Goal: Task Accomplishment & Management: Complete application form

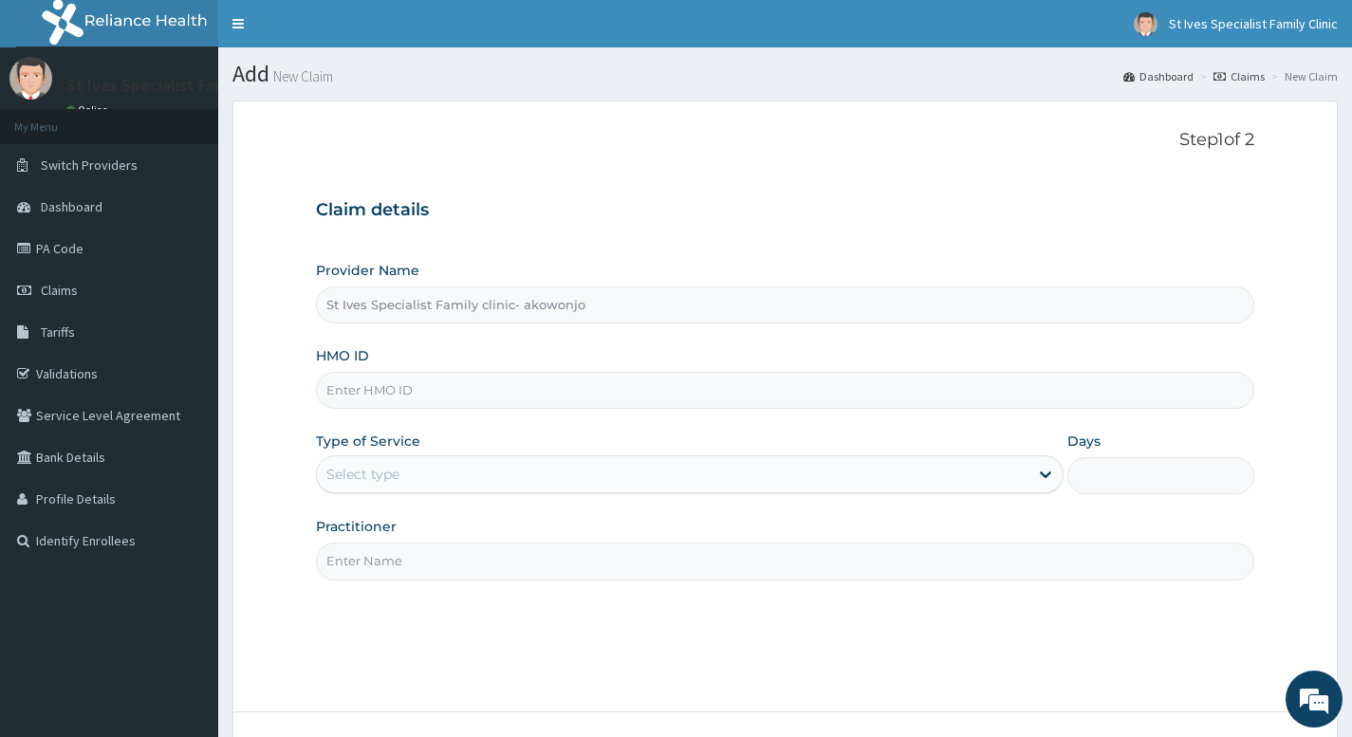
type input "St Ives Specialist Family clinic- akowonjo"
click at [484, 395] on input "HMO ID" at bounding box center [785, 390] width 938 height 37
type input "EDT/10003/D"
click at [484, 468] on div "Select type" at bounding box center [672, 474] width 711 height 30
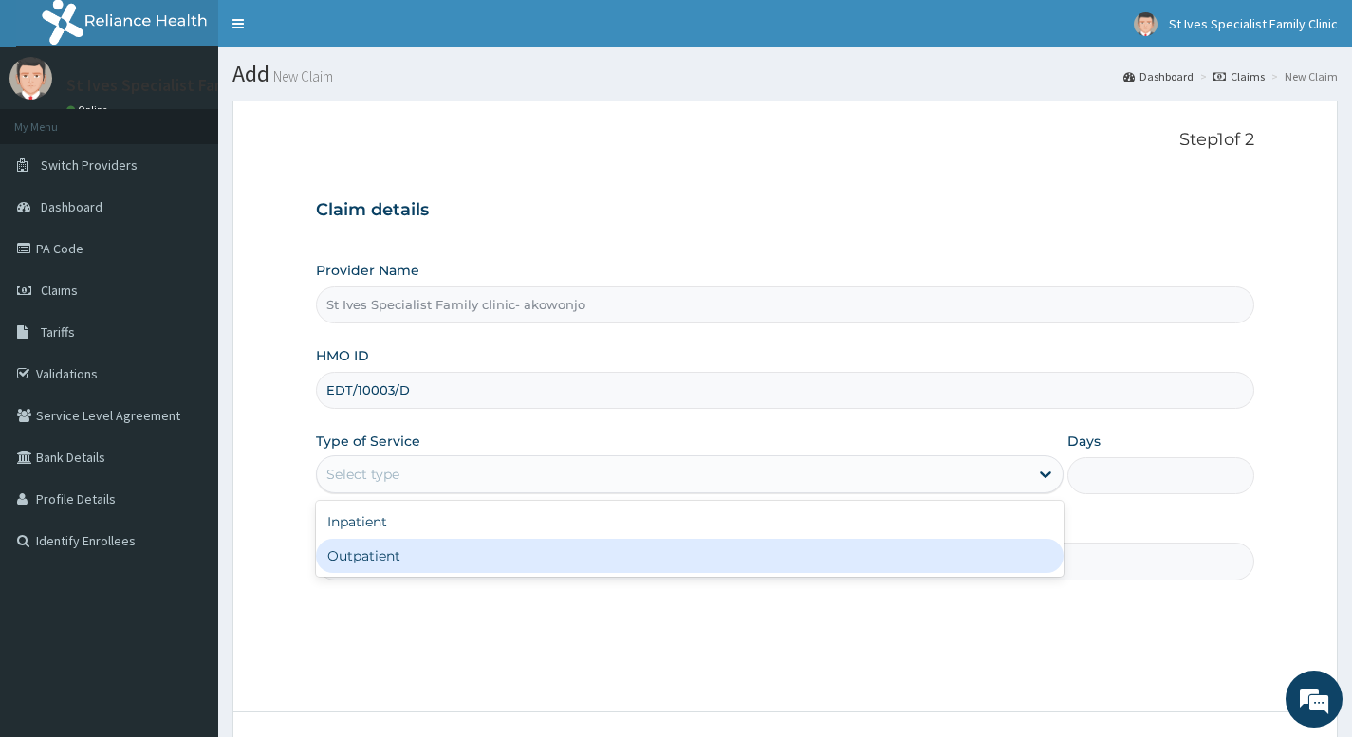
click at [430, 554] on div "Outpatient" at bounding box center [690, 556] width 748 height 34
type input "1"
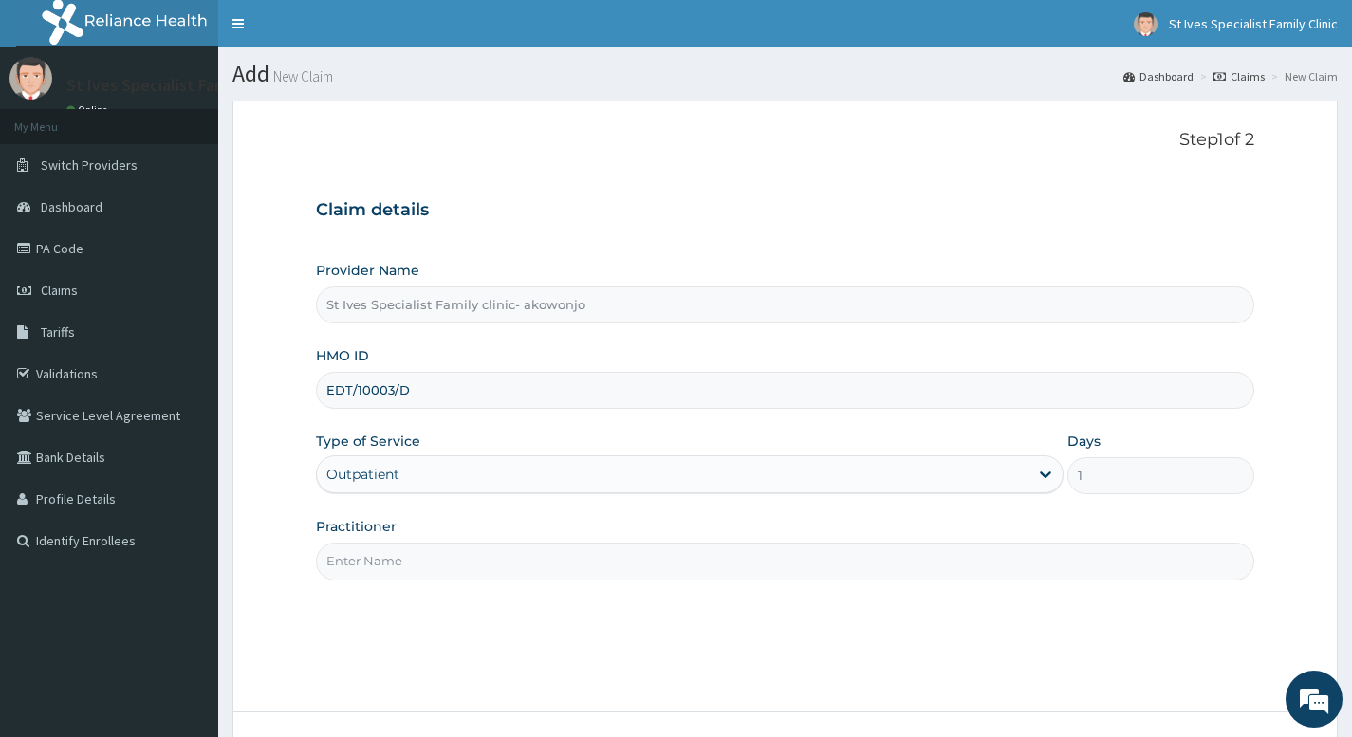
click at [430, 554] on input "Practitioner" at bounding box center [785, 561] width 938 height 37
type input "Dr Ogu"
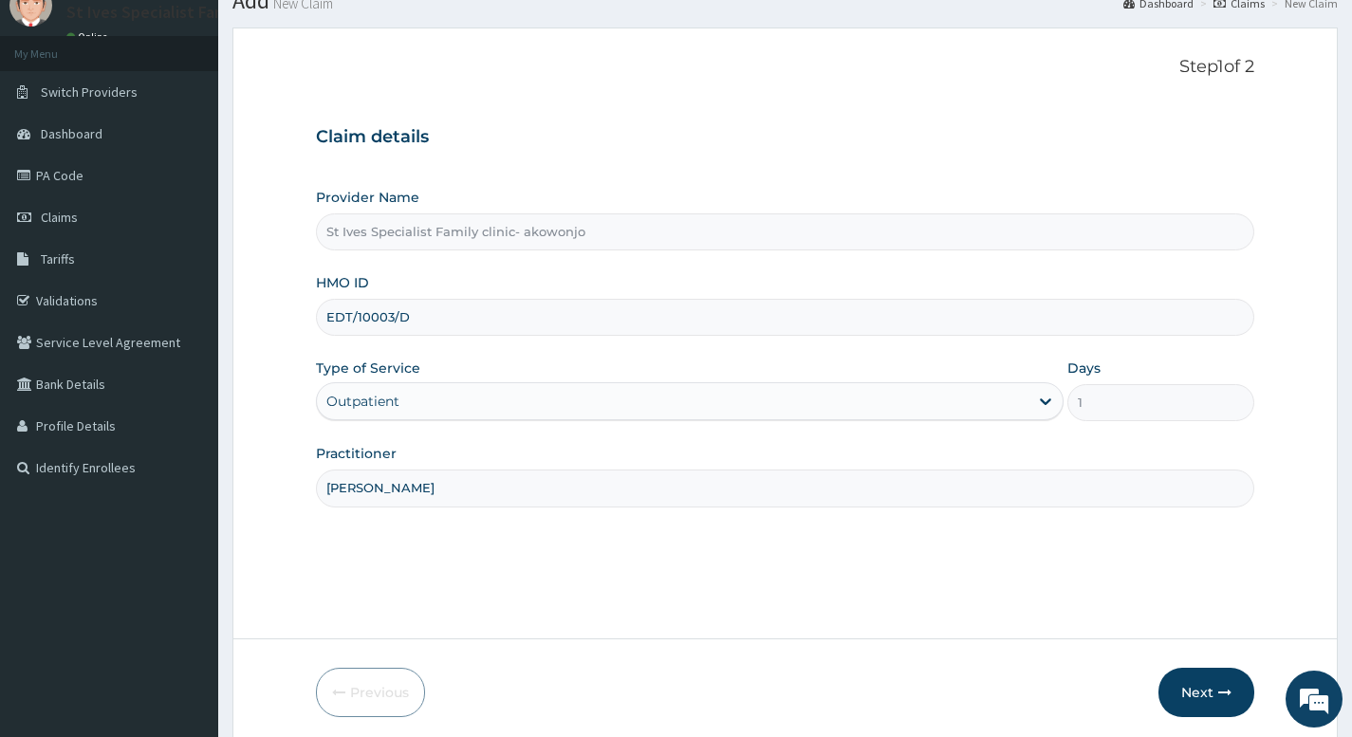
scroll to position [145, 0]
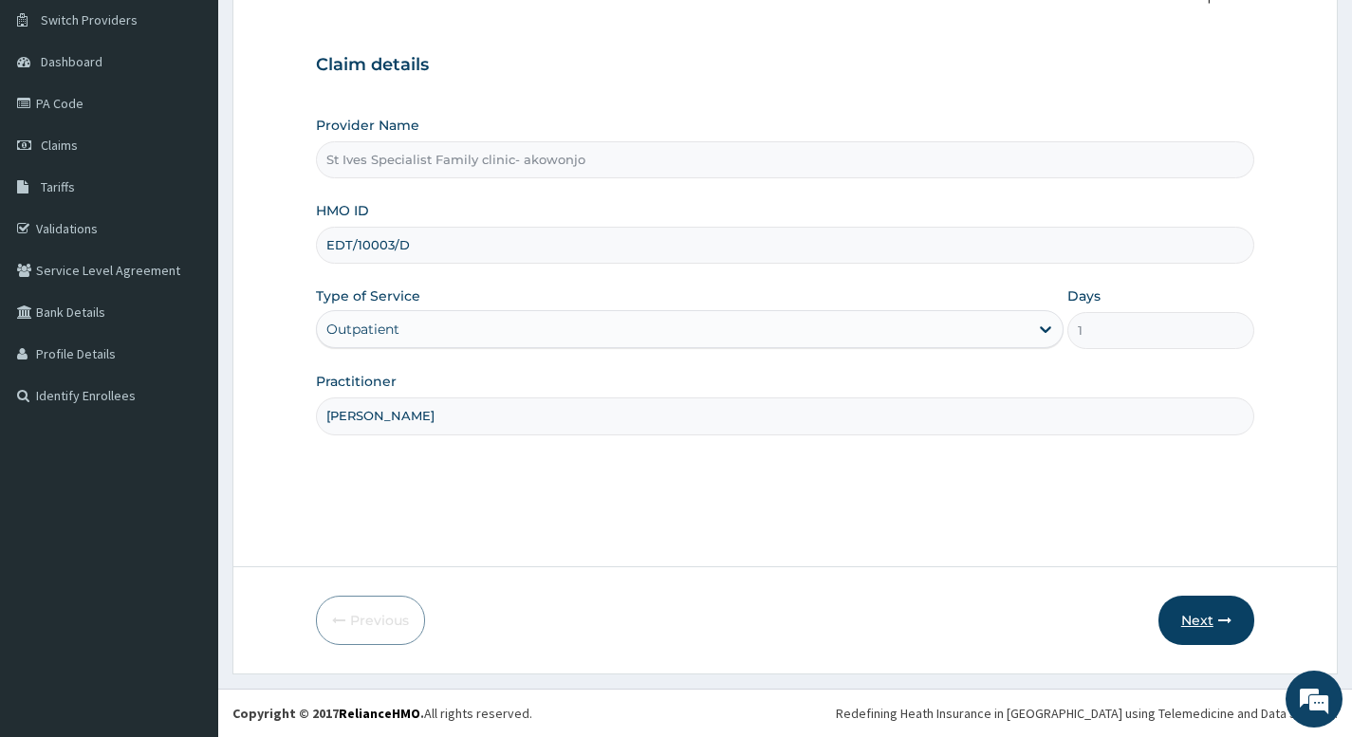
click at [1223, 608] on button "Next" at bounding box center [1206, 620] width 96 height 49
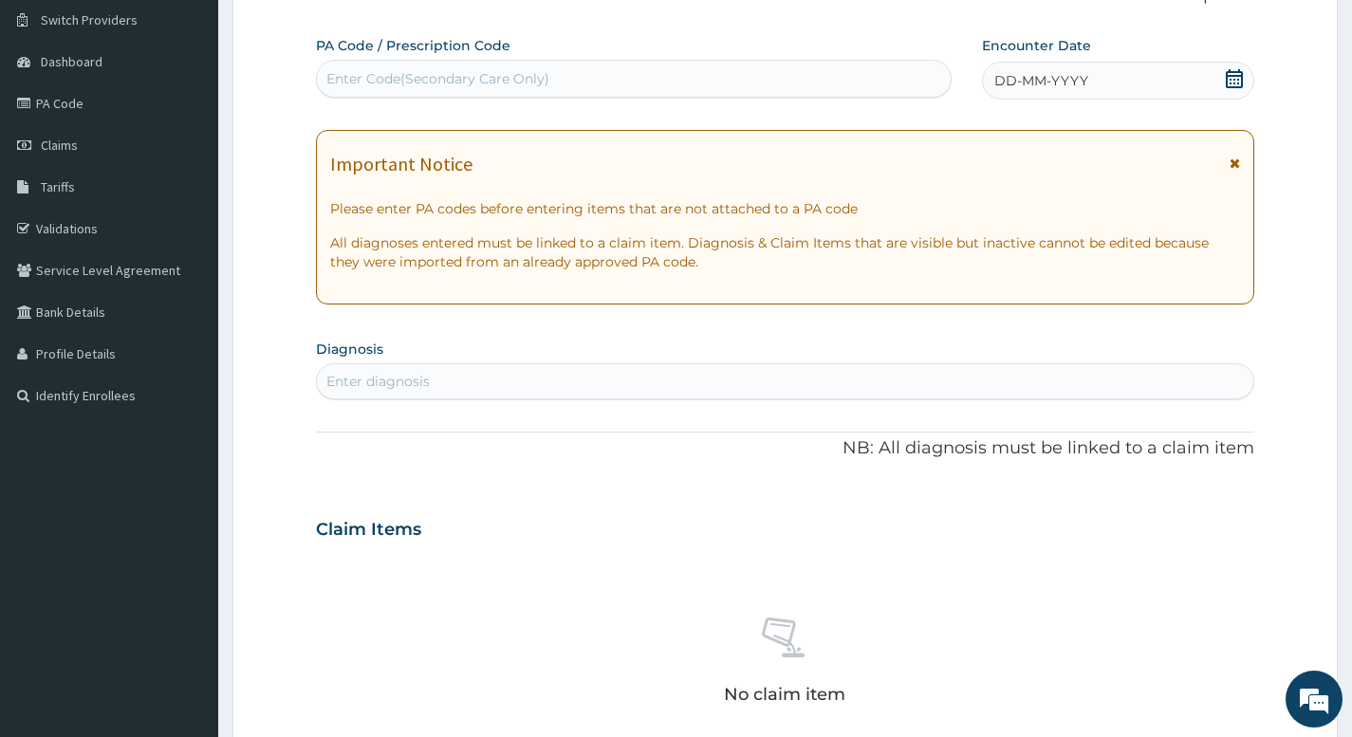
click at [1236, 74] on icon at bounding box center [1234, 78] width 19 height 19
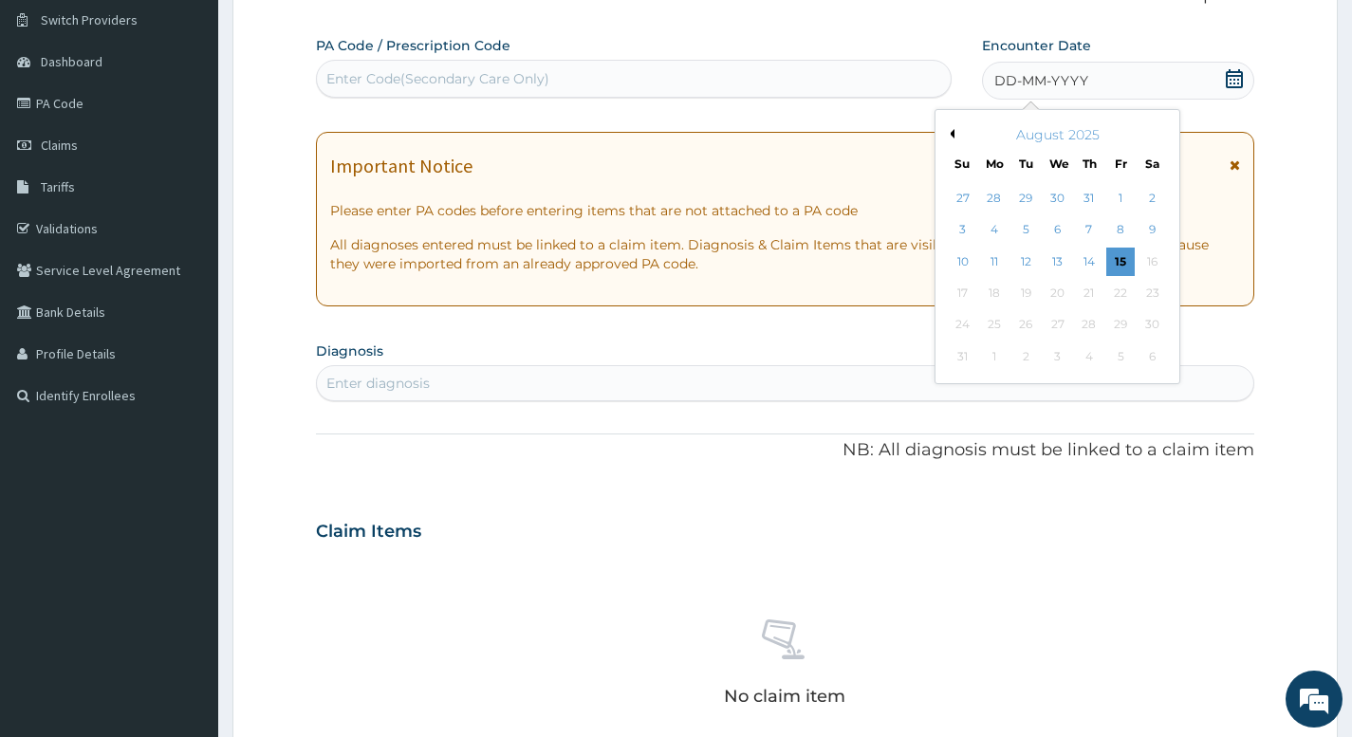
click at [953, 133] on div "Previous Month August 2025 Su Mo Tu We Th Fr Sa 27 28 29 30 31 1 2 3 4 5 6 7 8 …" at bounding box center [1057, 246] width 246 height 275
click at [952, 133] on button "Previous Month" at bounding box center [949, 133] width 9 height 9
click at [1061, 230] on div "9" at bounding box center [1057, 230] width 28 height 28
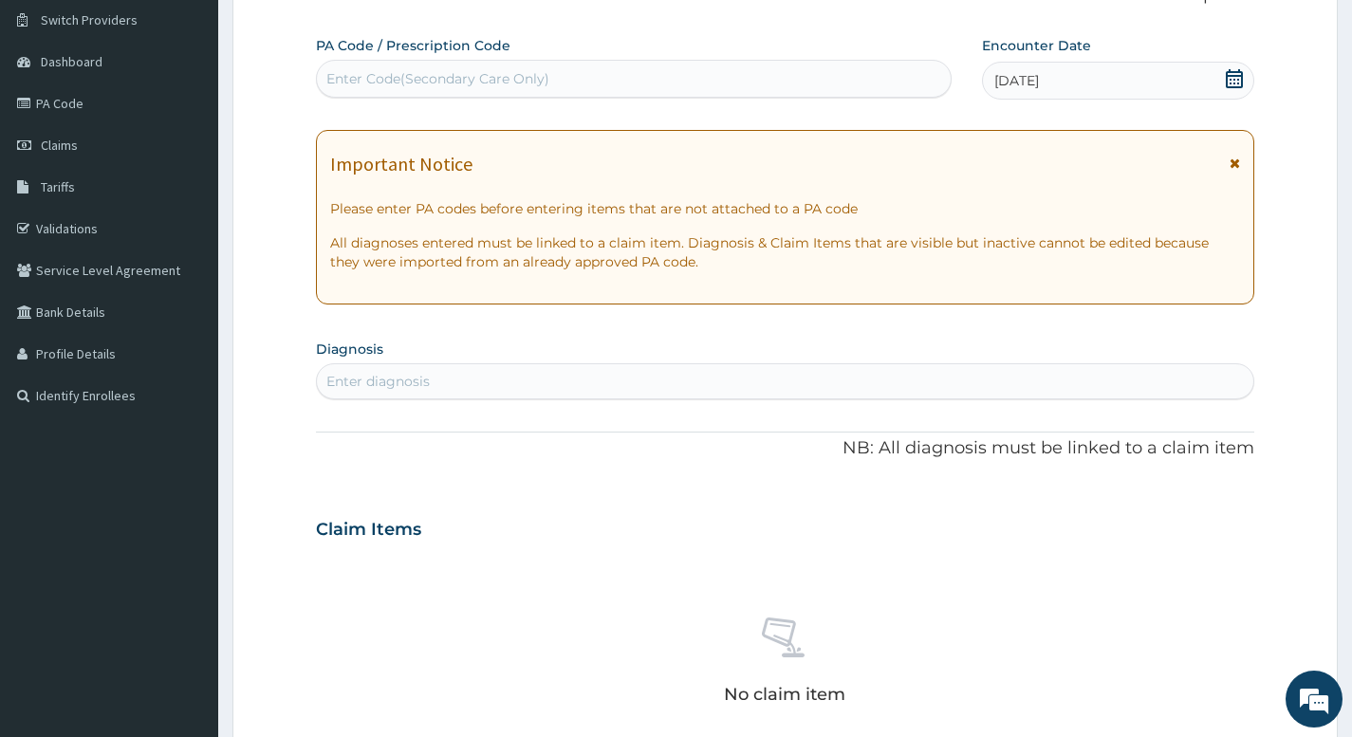
click at [505, 373] on div "Enter diagnosis" at bounding box center [785, 381] width 936 height 30
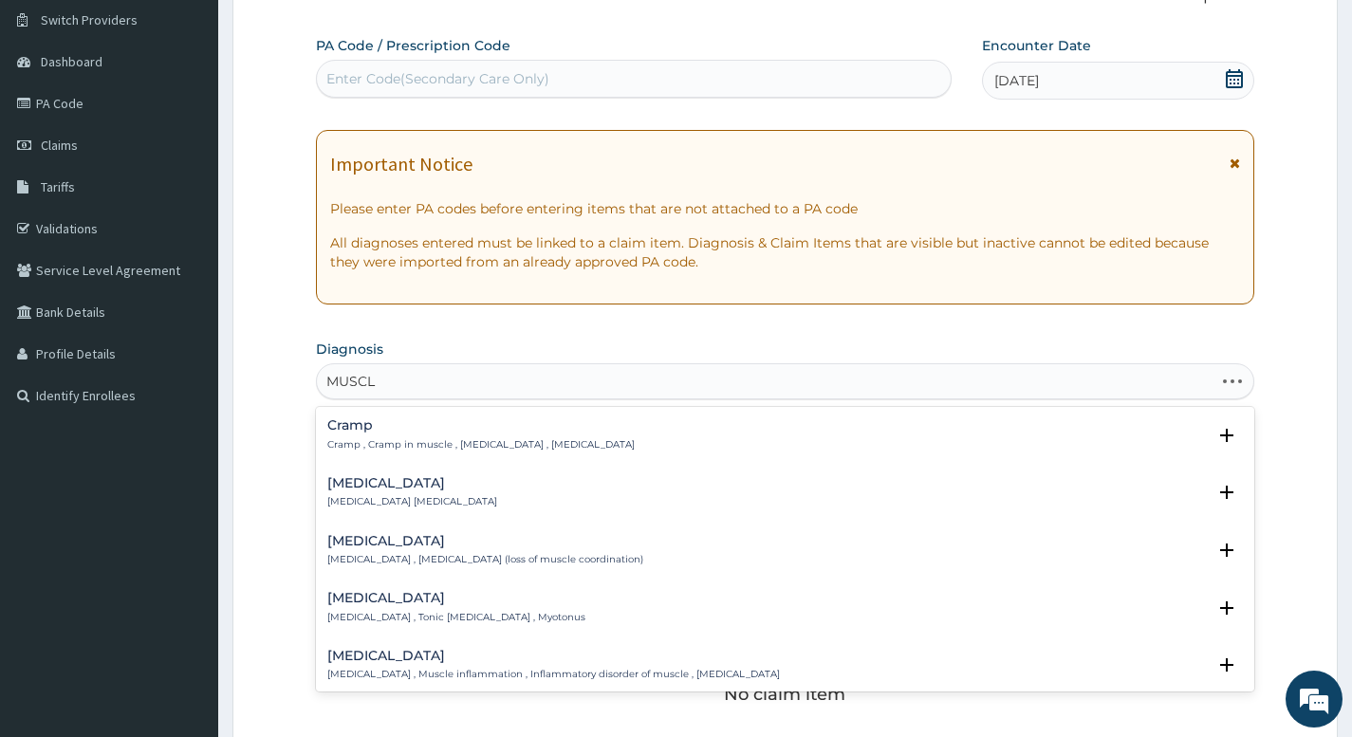
type input "MUSCLE"
click at [347, 490] on h4 "Spasm" at bounding box center [412, 483] width 170 height 14
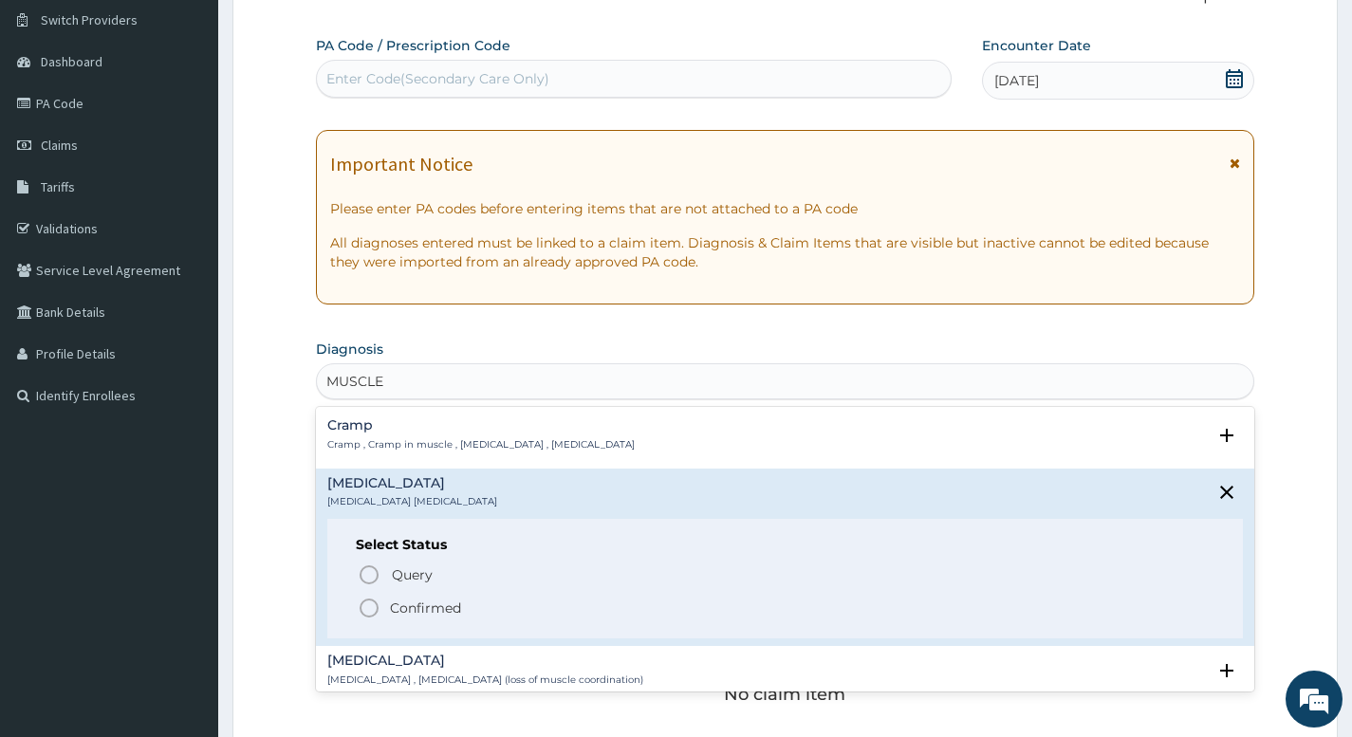
click at [375, 606] on icon "status option filled" at bounding box center [369, 608] width 23 height 23
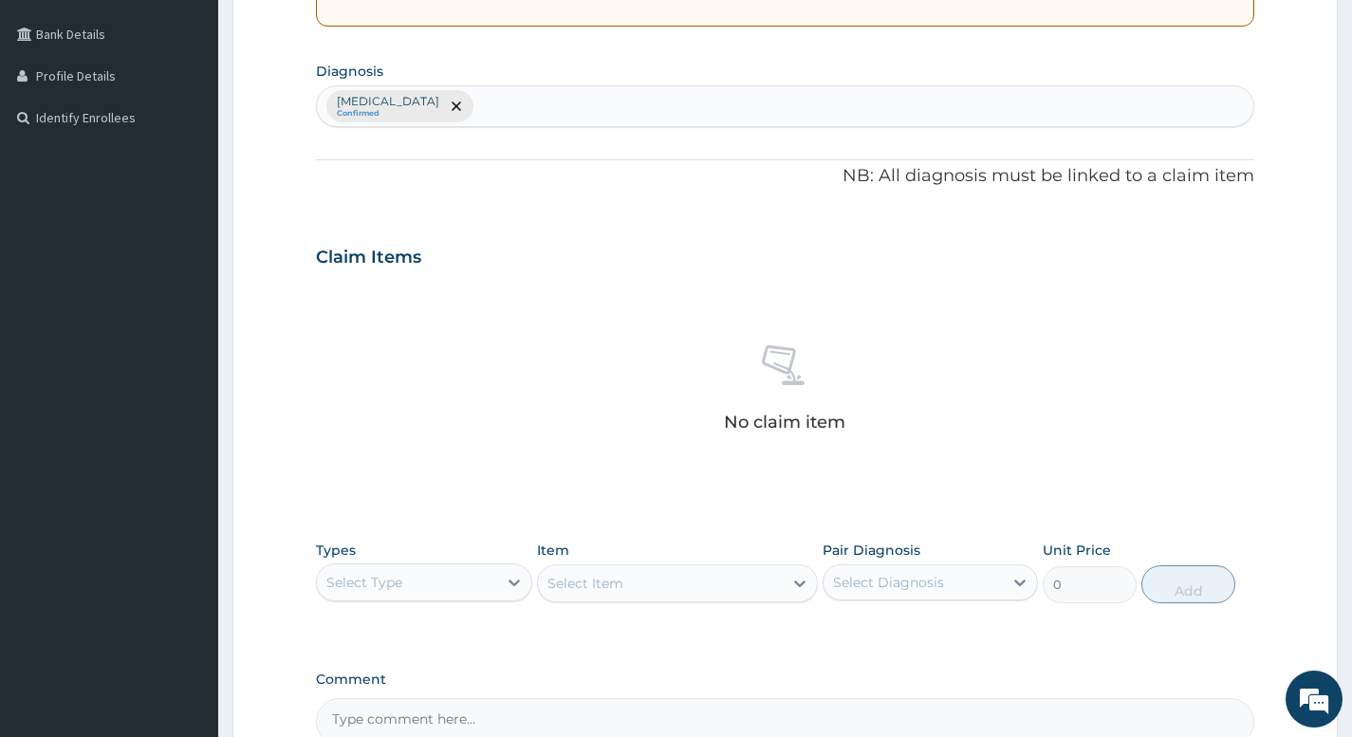
scroll to position [430, 0]
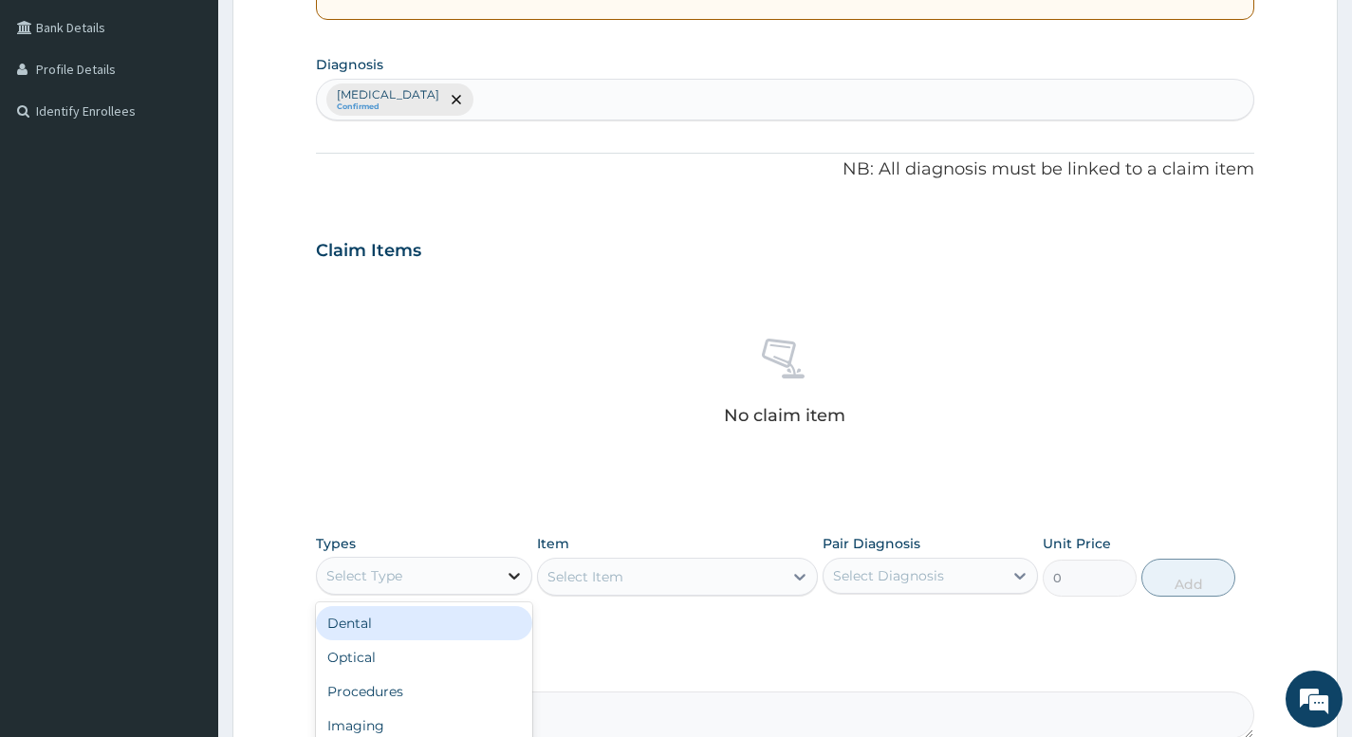
click at [518, 572] on icon at bounding box center [514, 575] width 19 height 19
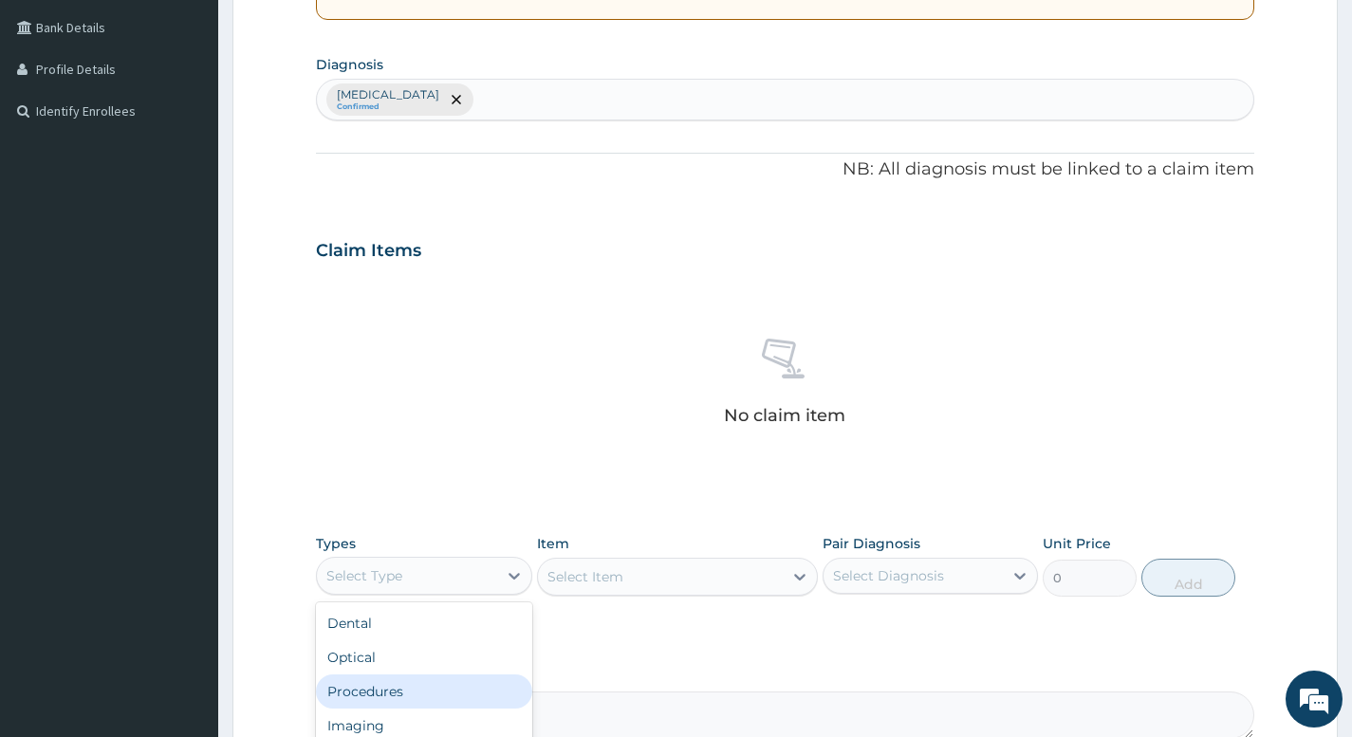
click at [419, 692] on div "Procedures" at bounding box center [423, 691] width 215 height 34
click at [729, 577] on div "Select Item" at bounding box center [678, 577] width 282 height 38
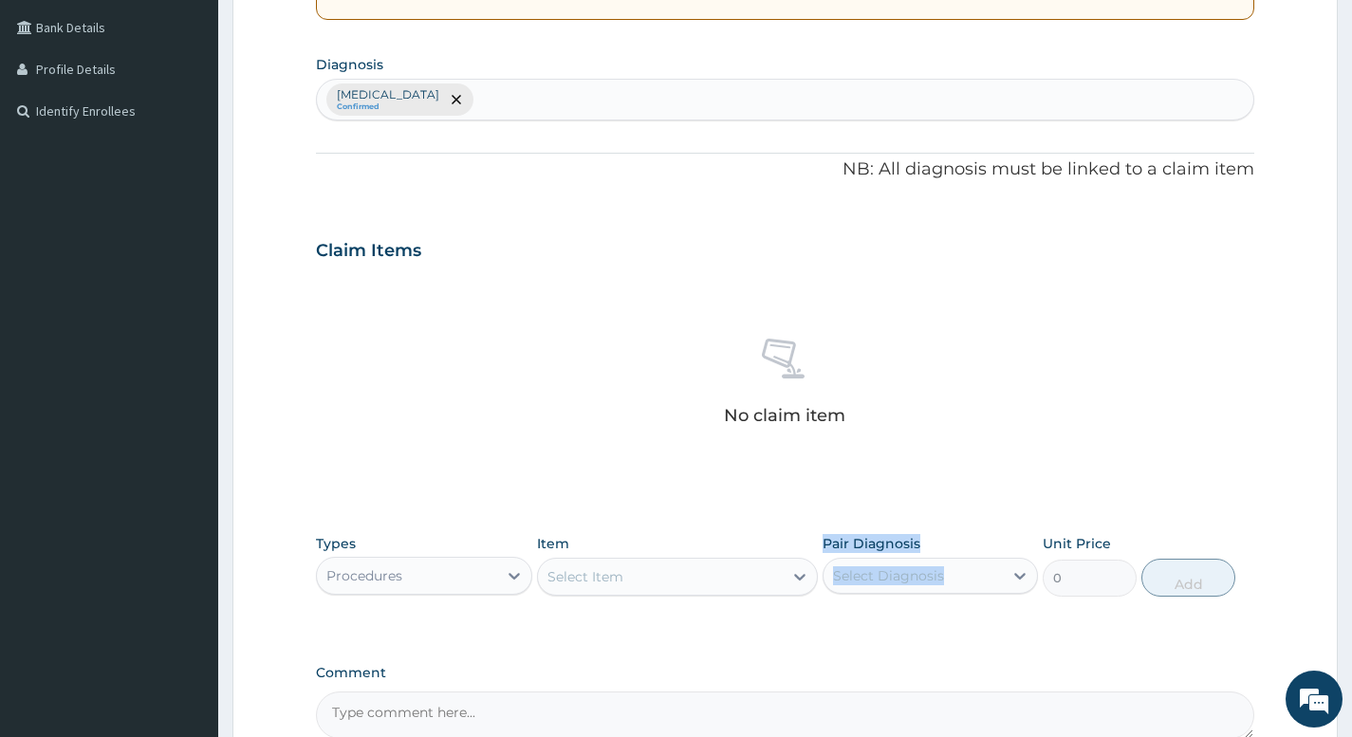
click at [822, 570] on div "Types Procedures Item Select Item Pair Diagnosis Select Diagnosis Unit Price 0 …" at bounding box center [785, 566] width 938 height 82
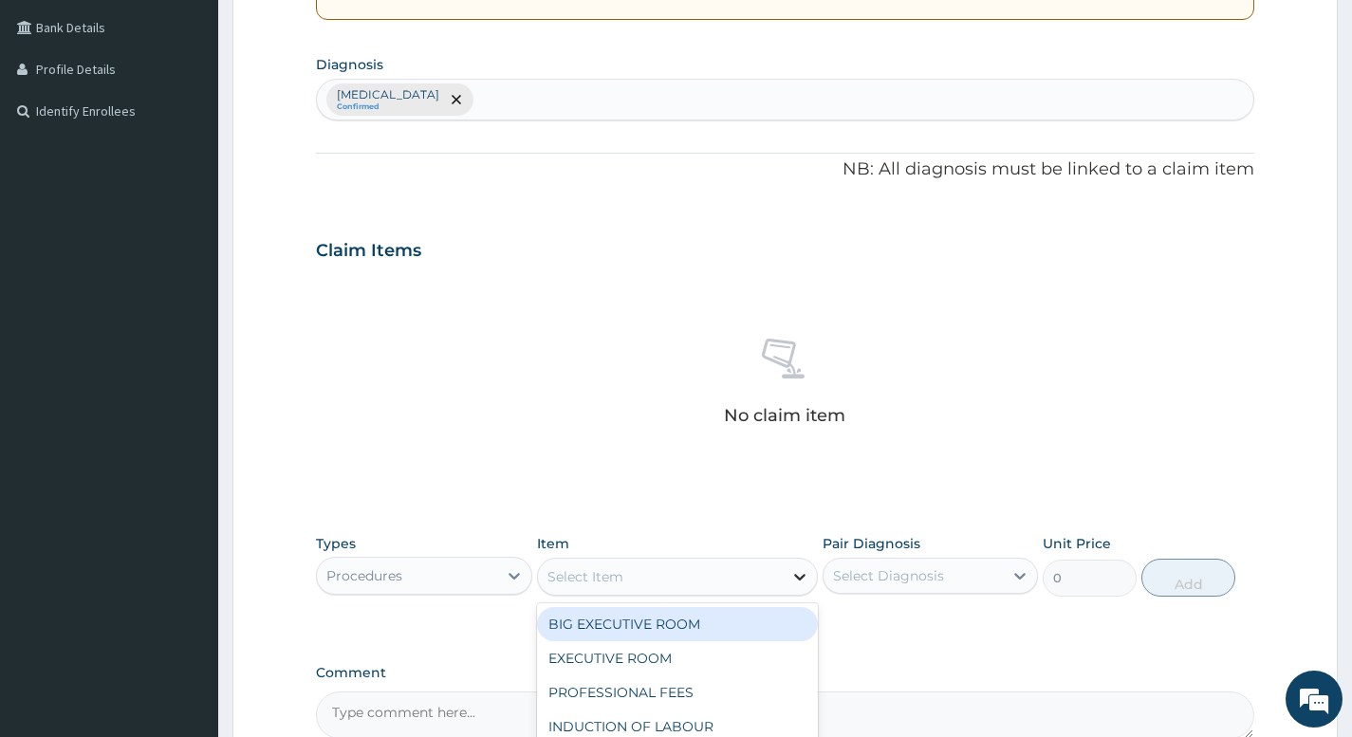
click at [794, 575] on icon at bounding box center [799, 576] width 19 height 19
type input "CONS"
click at [674, 625] on div "GENERAL CONSULTATION" at bounding box center [678, 624] width 282 height 34
type input "5000"
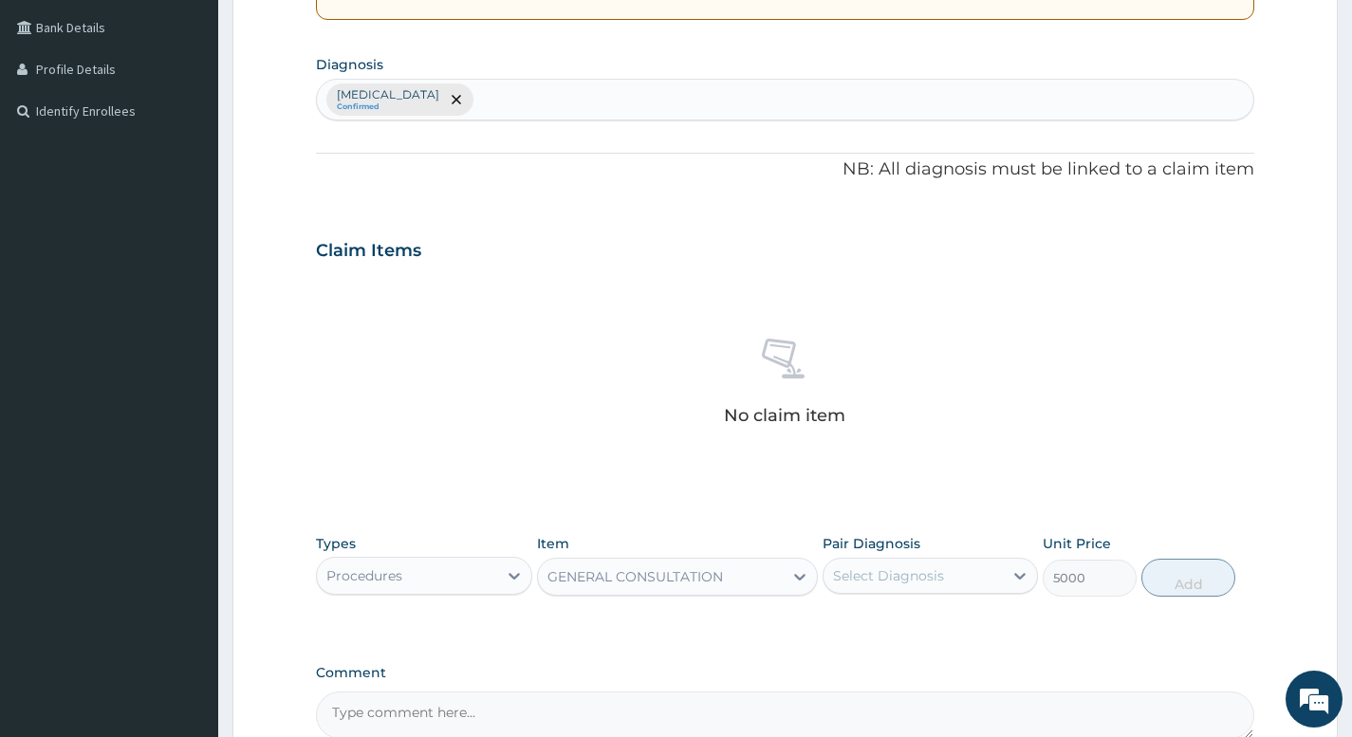
click at [961, 583] on div "Select Diagnosis" at bounding box center [912, 576] width 179 height 30
click at [917, 627] on div "Spasm" at bounding box center [929, 624] width 215 height 39
checkbox input "true"
click at [1194, 584] on button "Add" at bounding box center [1188, 578] width 94 height 38
type input "0"
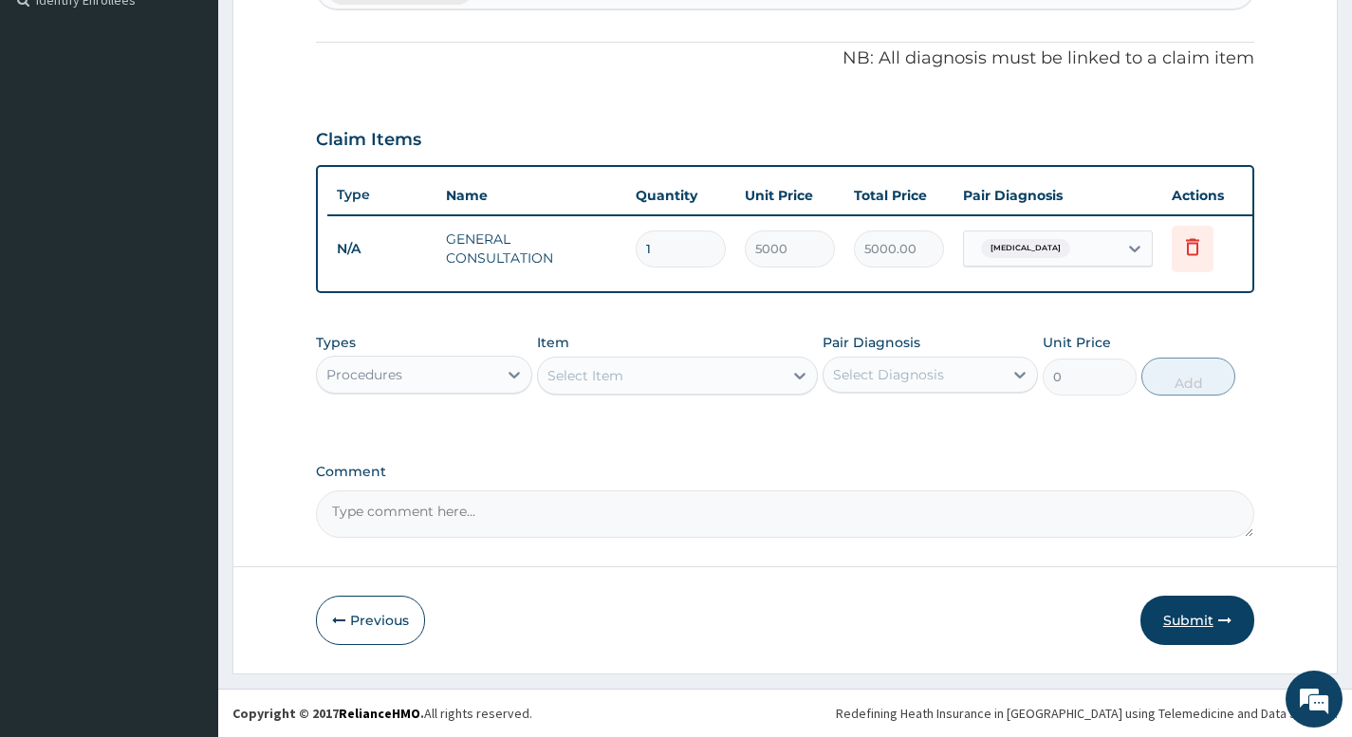
click at [1208, 628] on button "Submit" at bounding box center [1197, 620] width 114 height 49
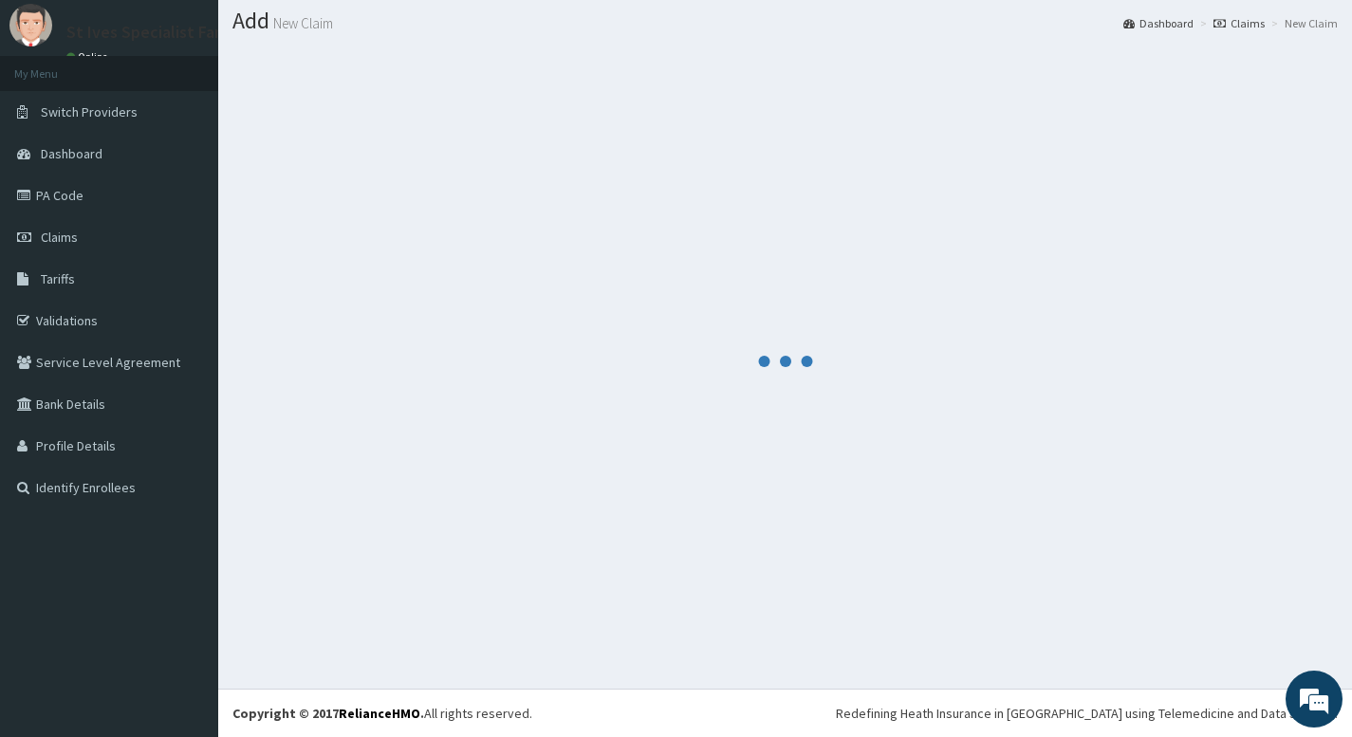
scroll to position [555, 0]
